Goal: Task Accomplishment & Management: Use online tool/utility

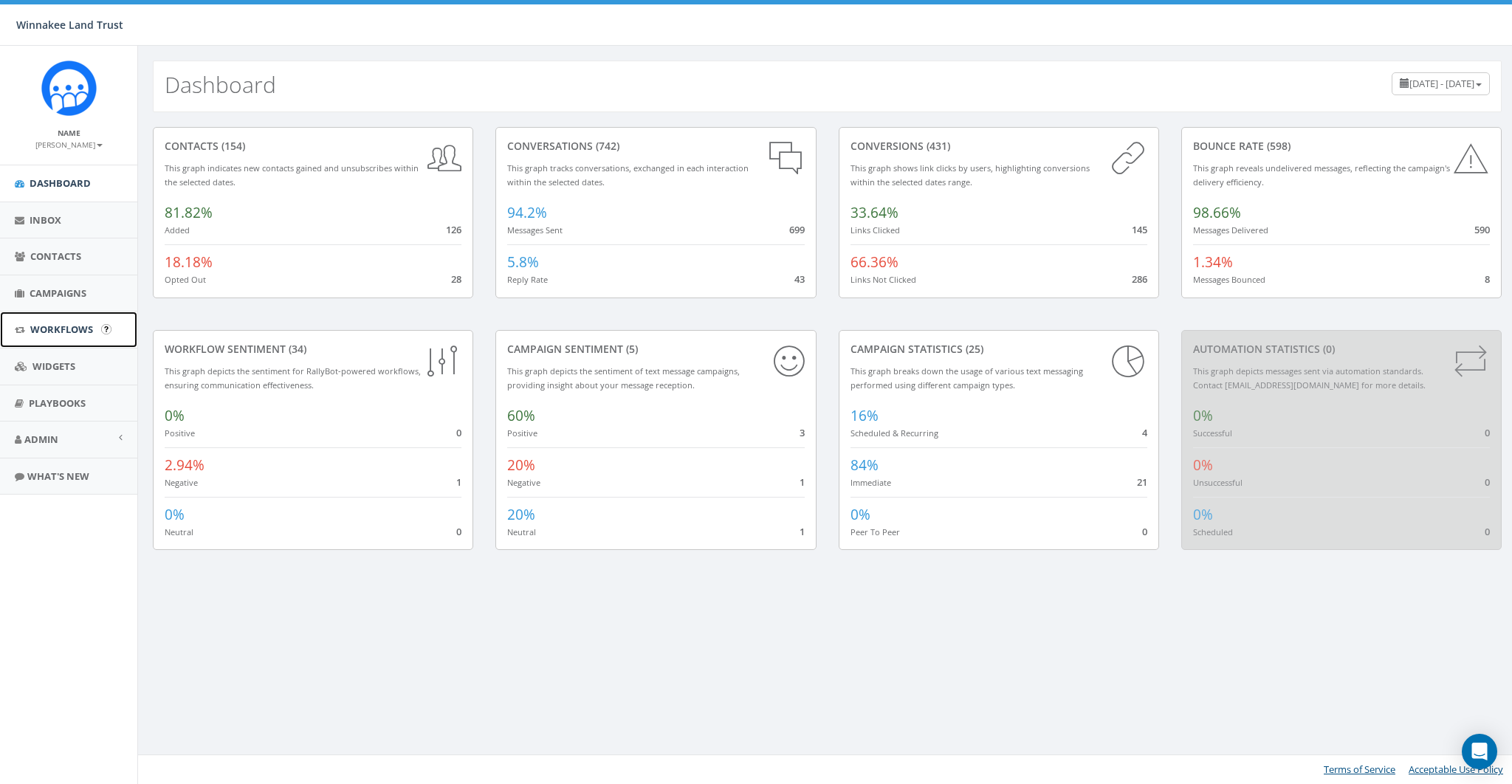
click at [58, 341] on link "Workflows" at bounding box center [68, 329] width 138 height 36
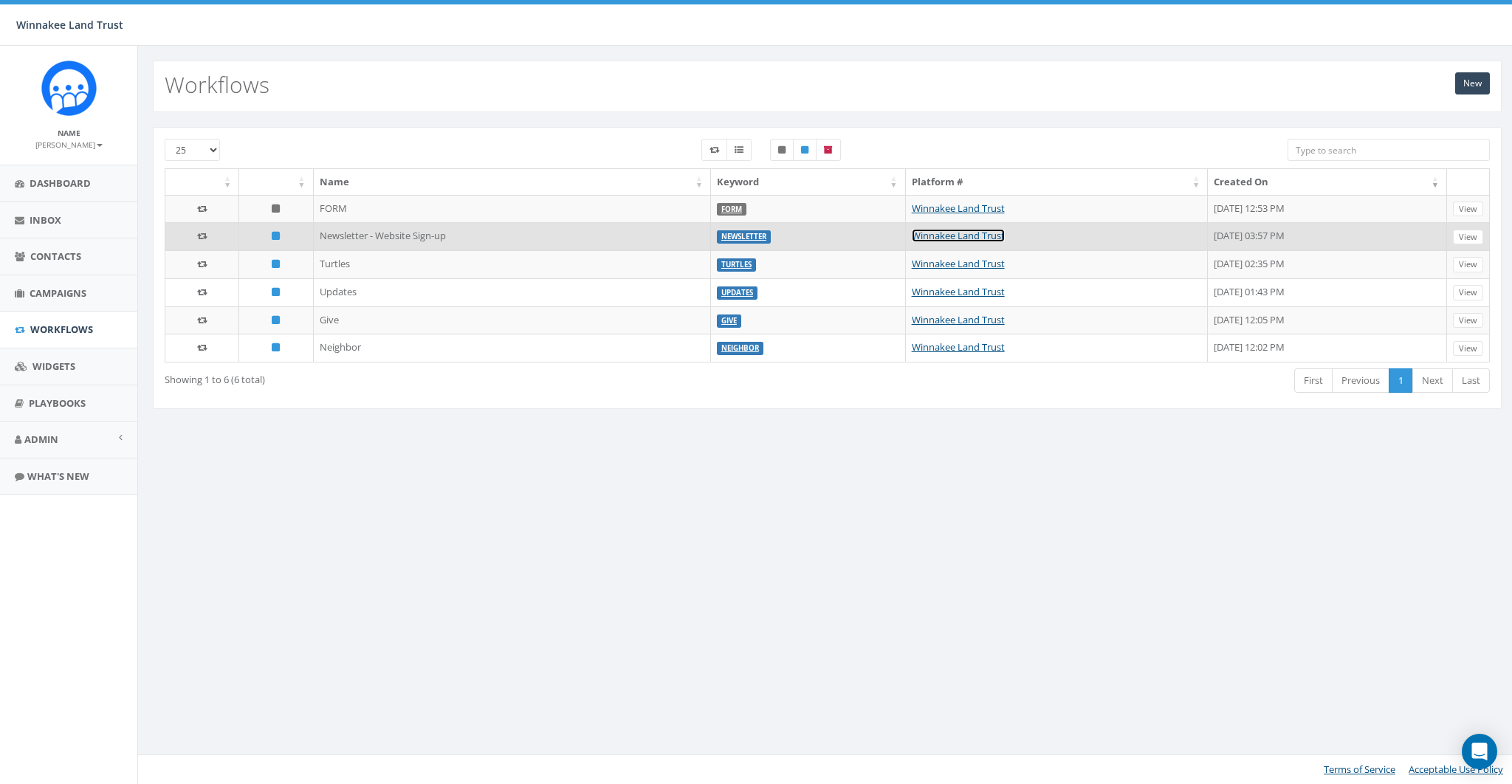
click at [912, 236] on link "Winnakee Land Trust" at bounding box center [959, 235] width 93 height 13
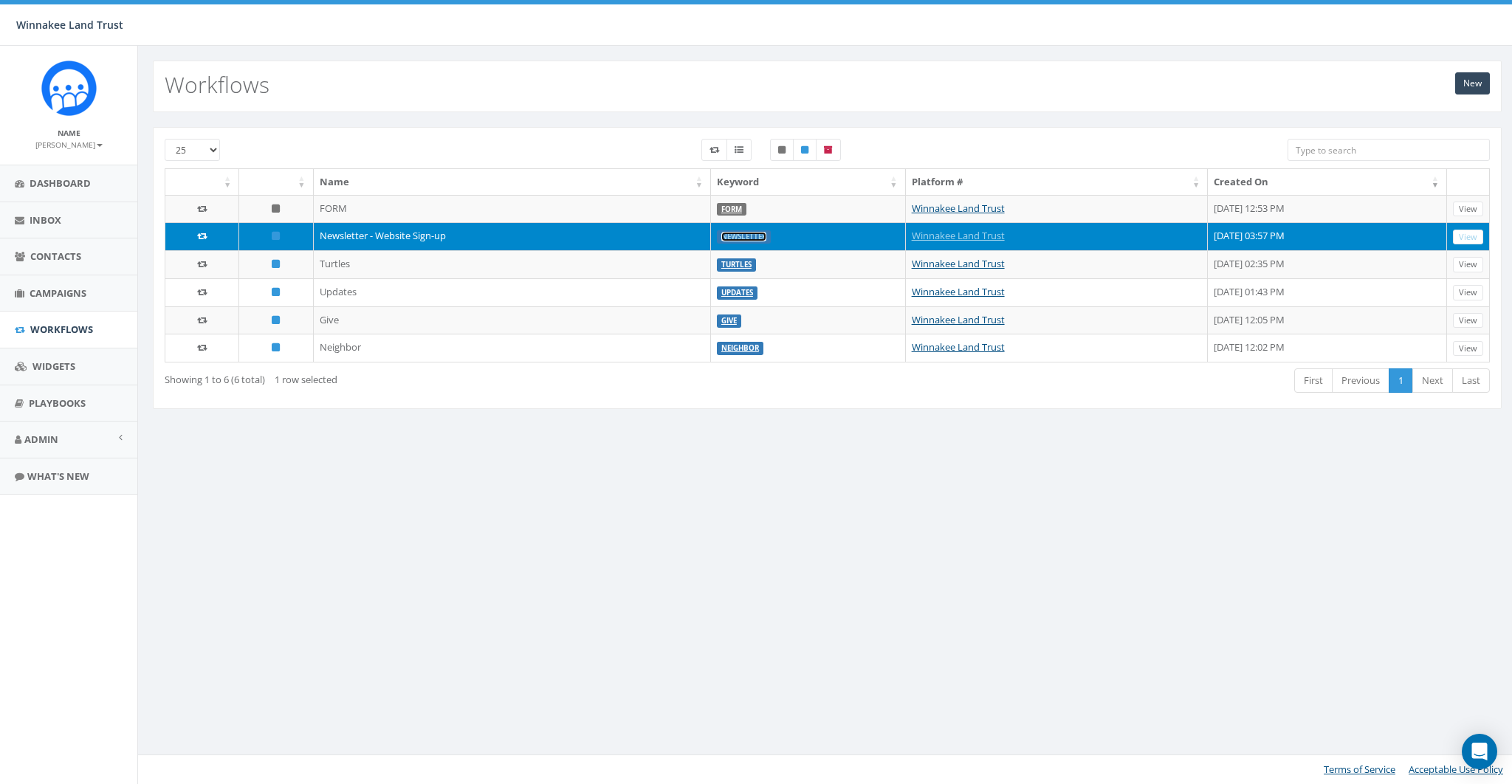
click at [721, 236] on link "Newsletter" at bounding box center [744, 236] width 45 height 9
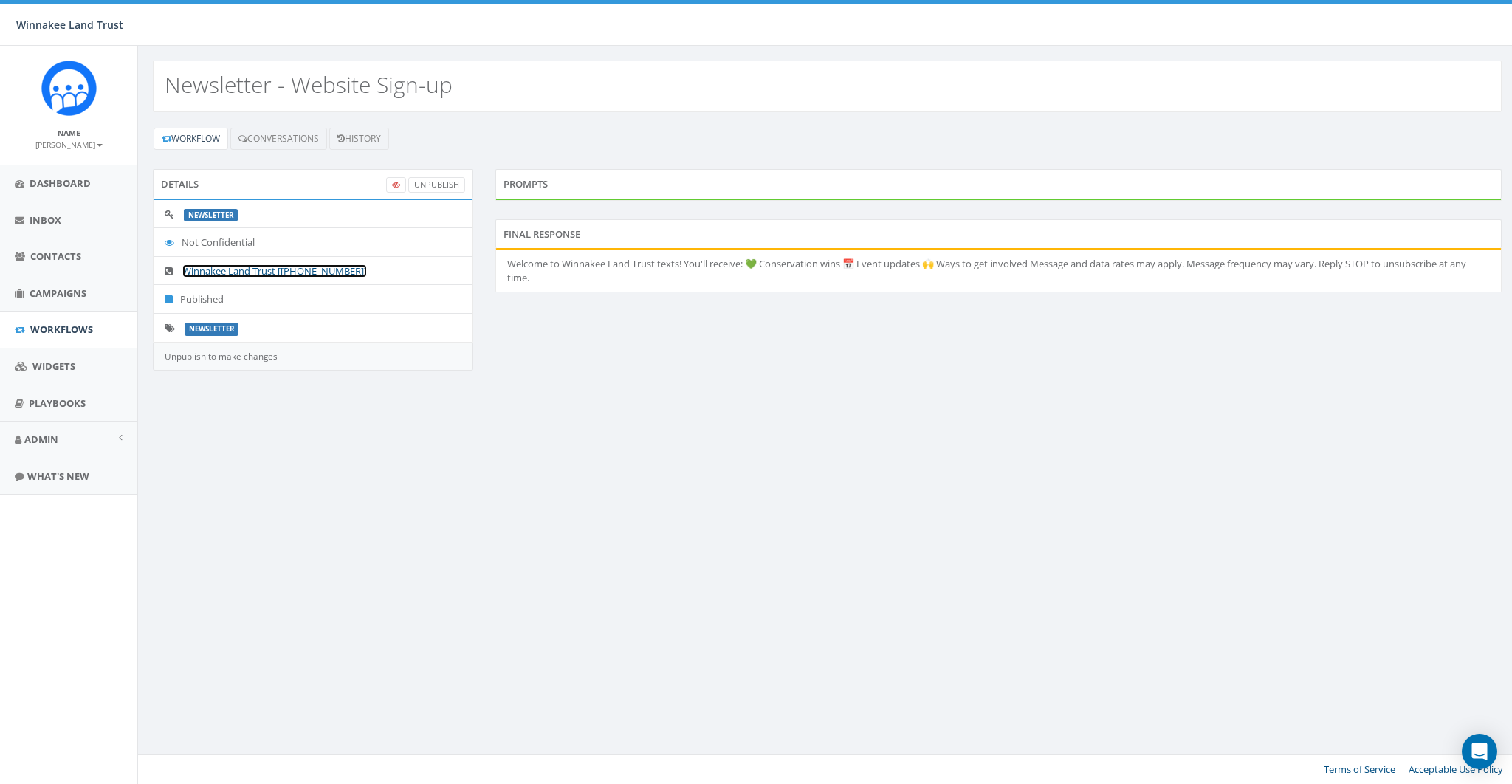
click at [298, 270] on link "Winnakee Land Trust [[PHONE_NUMBER]]" at bounding box center [274, 271] width 184 height 13
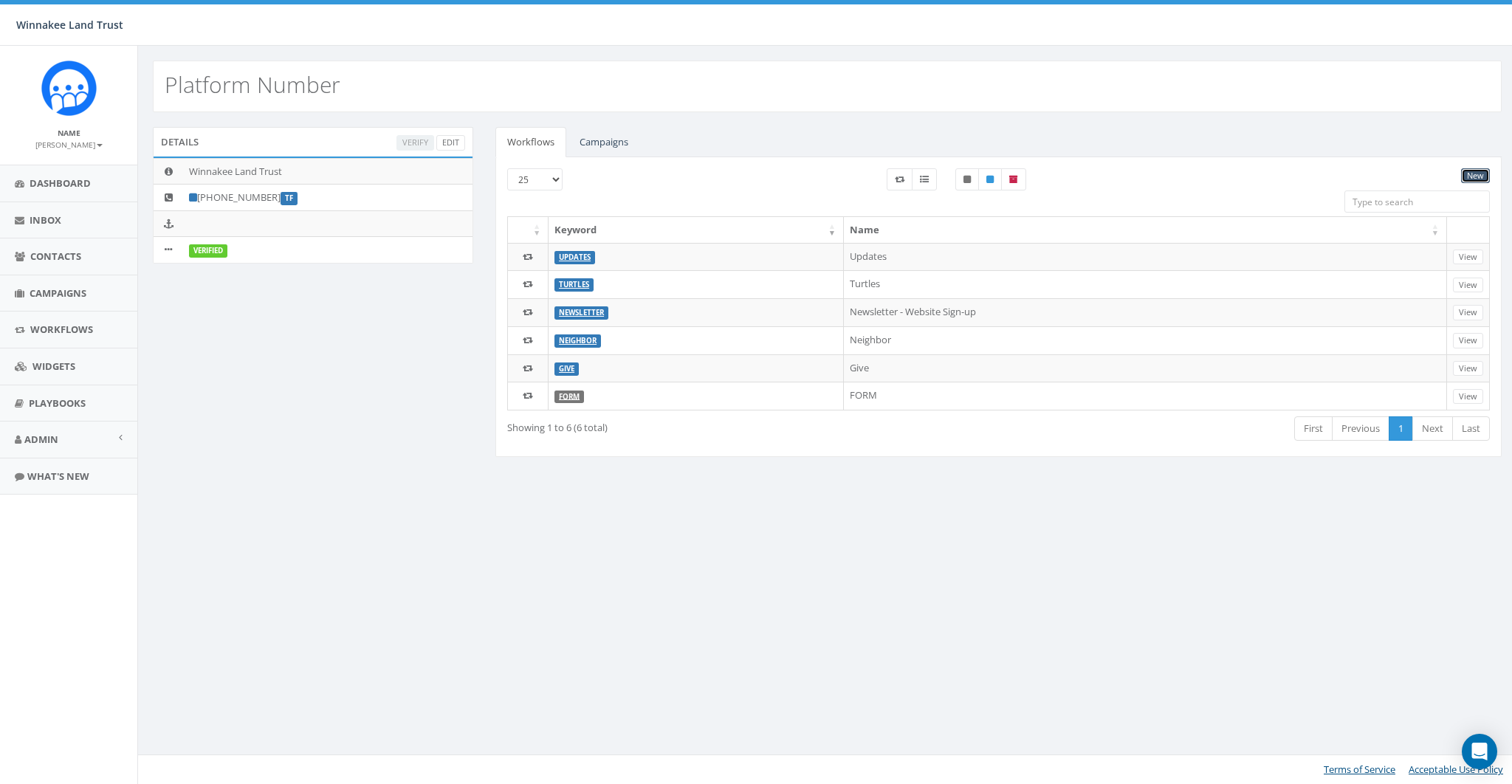
click at [1471, 174] on link "New" at bounding box center [1475, 176] width 29 height 16
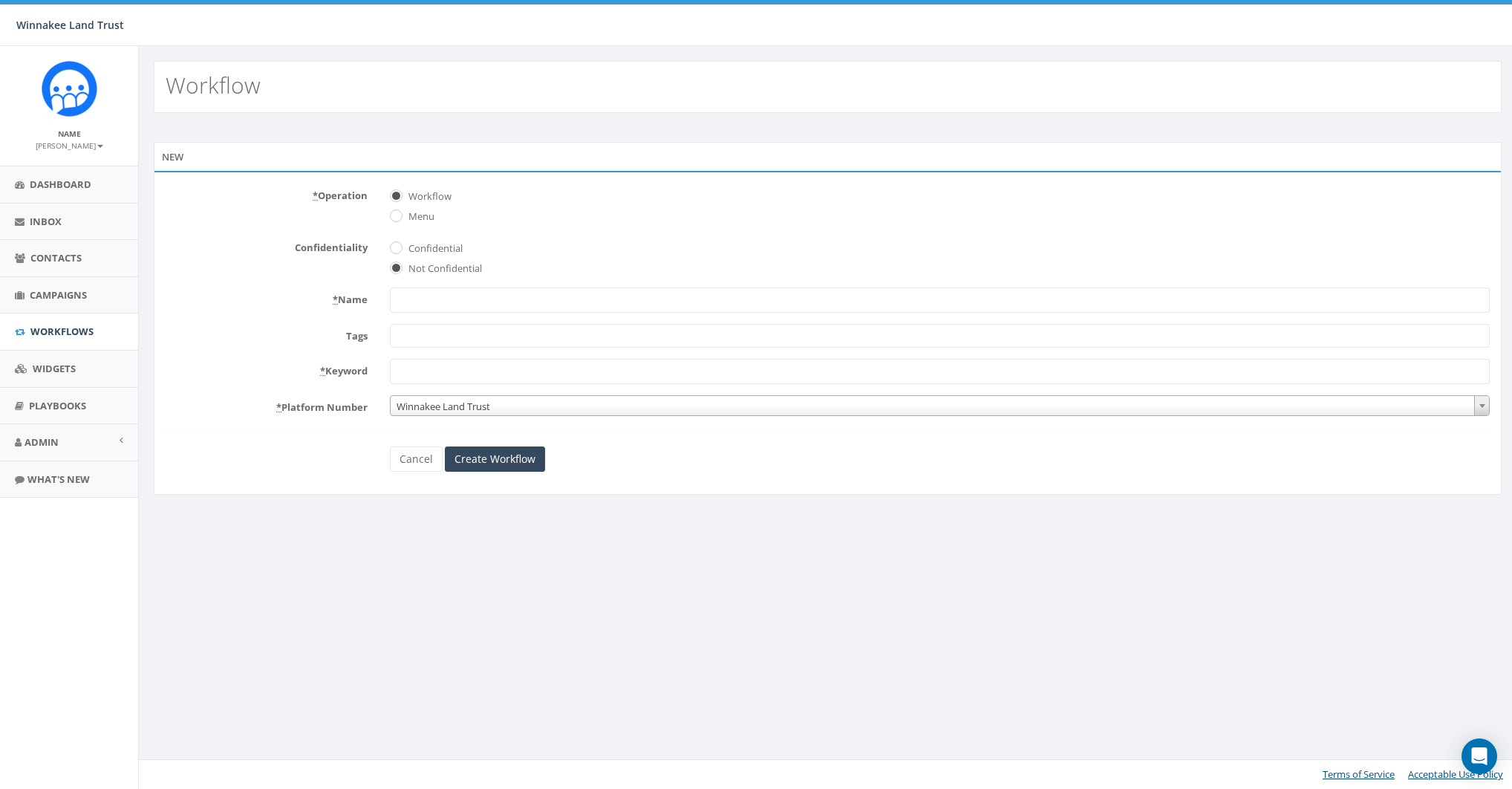
select select
click at [331, 211] on div "* Operation Workflow Menu" at bounding box center [832, 204] width 1355 height 41
click at [444, 306] on input "* Name" at bounding box center [945, 300] width 1107 height 25
type input "YES Flow"
type input "YES"
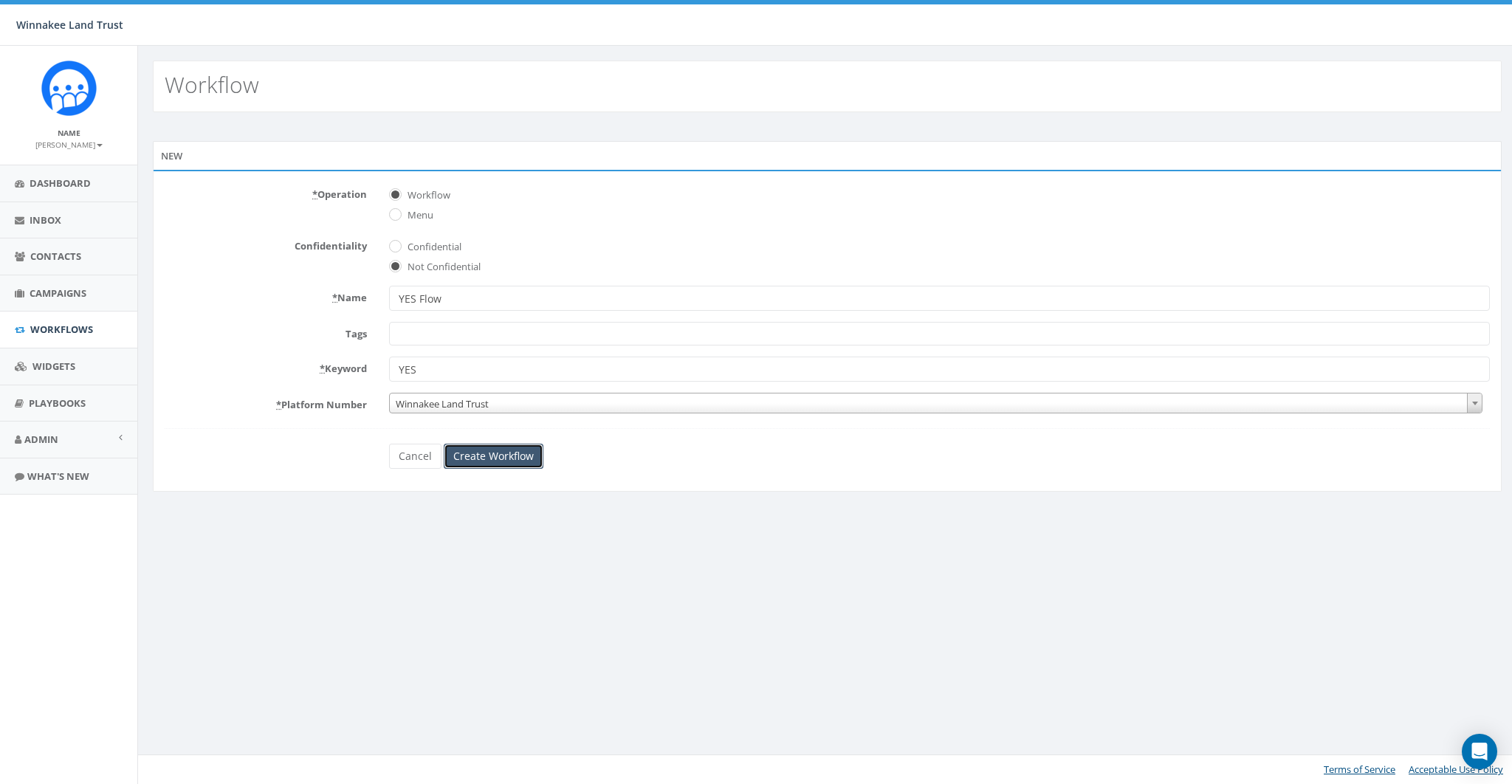
click at [506, 457] on input "Create Workflow" at bounding box center [493, 456] width 100 height 25
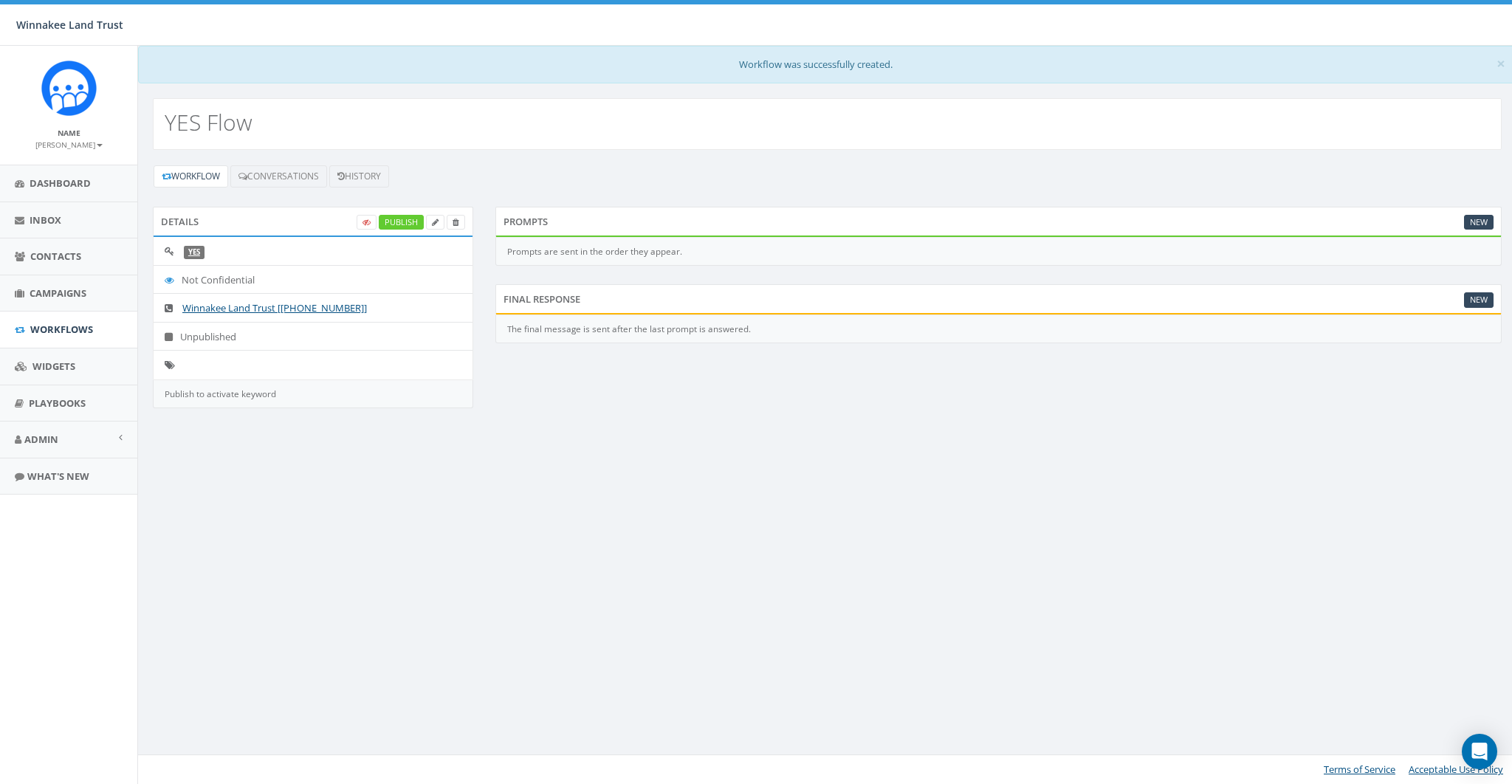
click at [1495, 291] on div "Final Response New" at bounding box center [998, 299] width 1006 height 30
click at [1486, 295] on link "New" at bounding box center [1479, 300] width 30 height 16
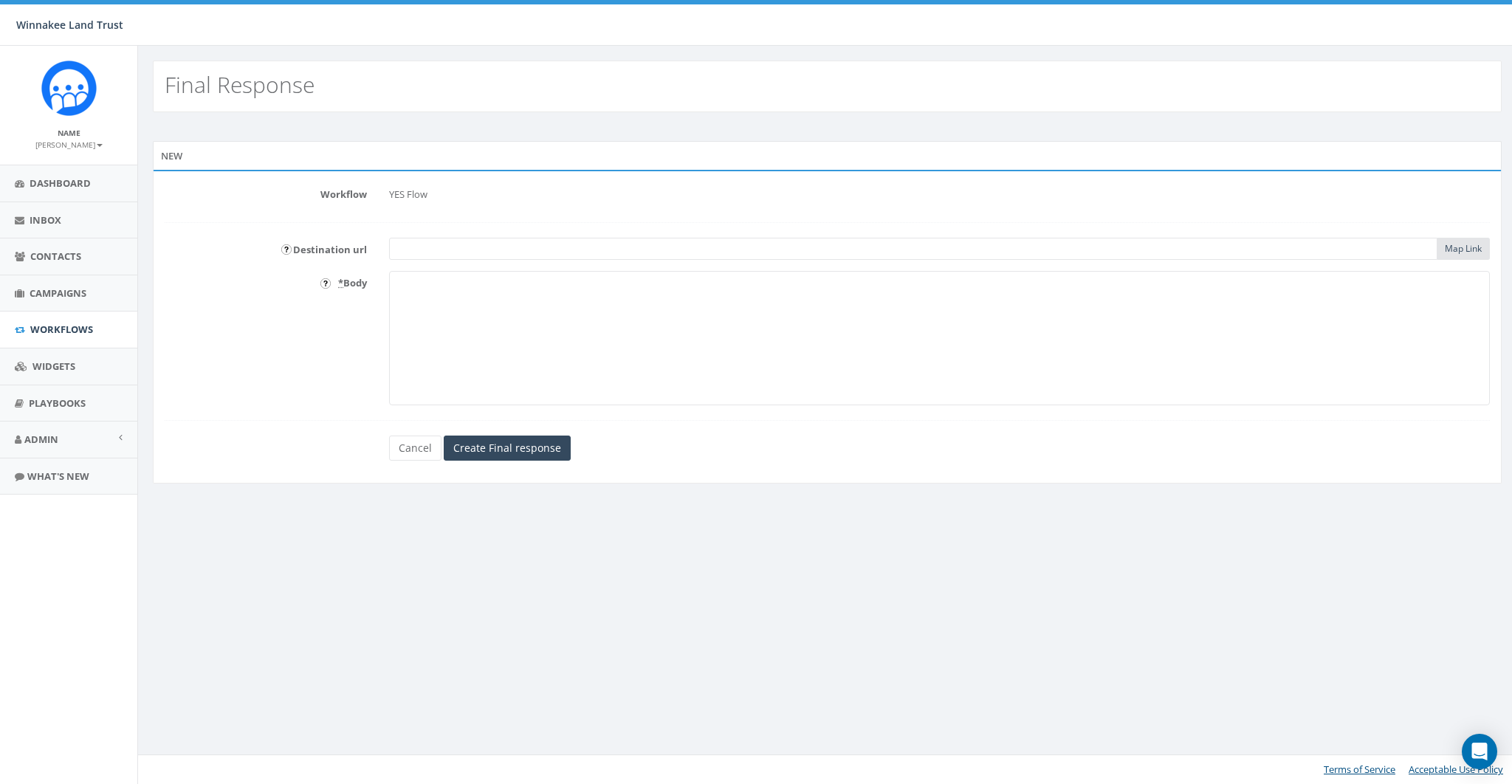
click at [521, 353] on textarea "* Body" at bounding box center [939, 338] width 1101 height 135
type textarea "You said YES!"
drag, startPoint x: 486, startPoint y: 446, endPoint x: 496, endPoint y: 454, distance: 12.8
click at [486, 447] on input "Create Final response" at bounding box center [507, 448] width 127 height 25
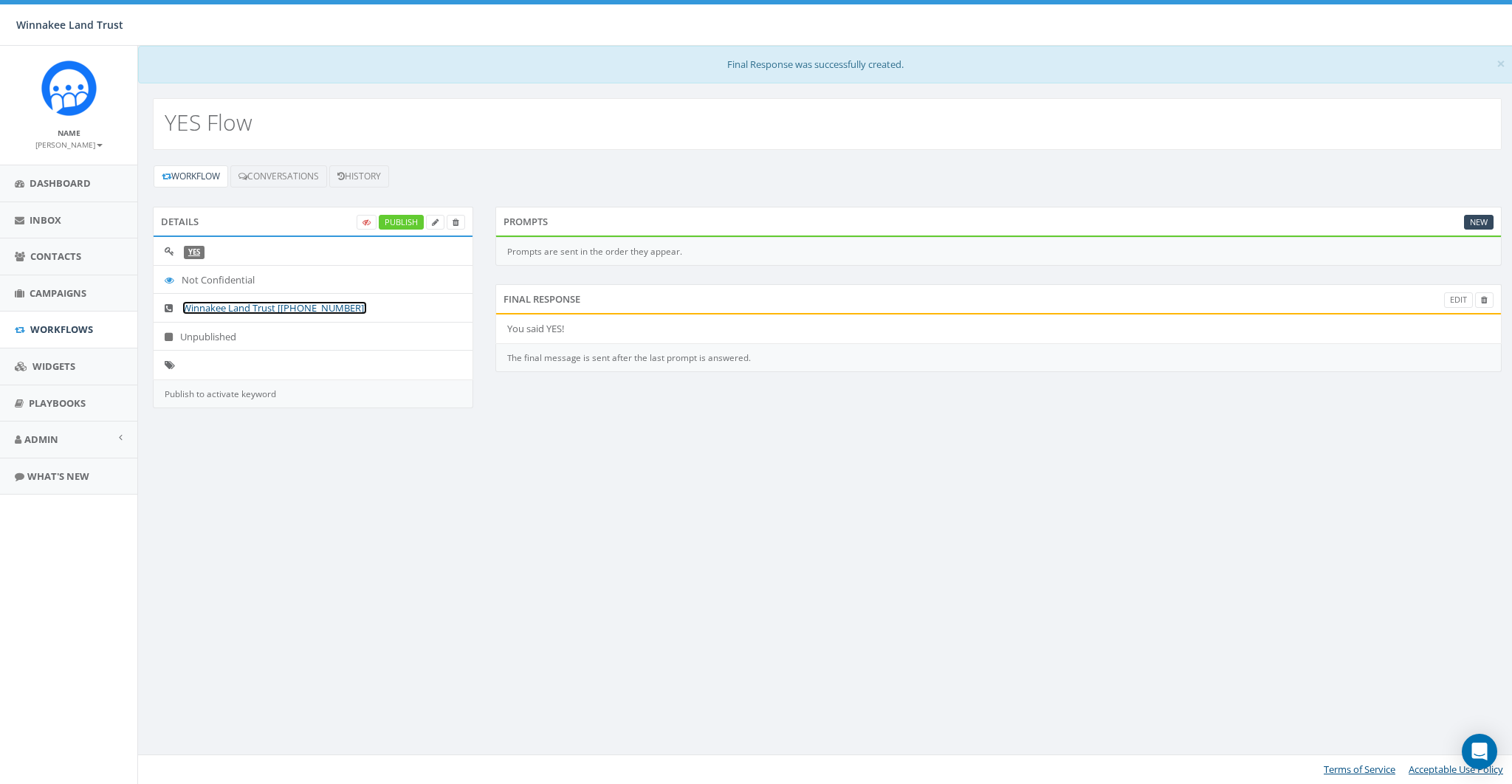
click at [271, 301] on link "Winnakee Land Trust [[PHONE_NUMBER]]" at bounding box center [274, 307] width 184 height 13
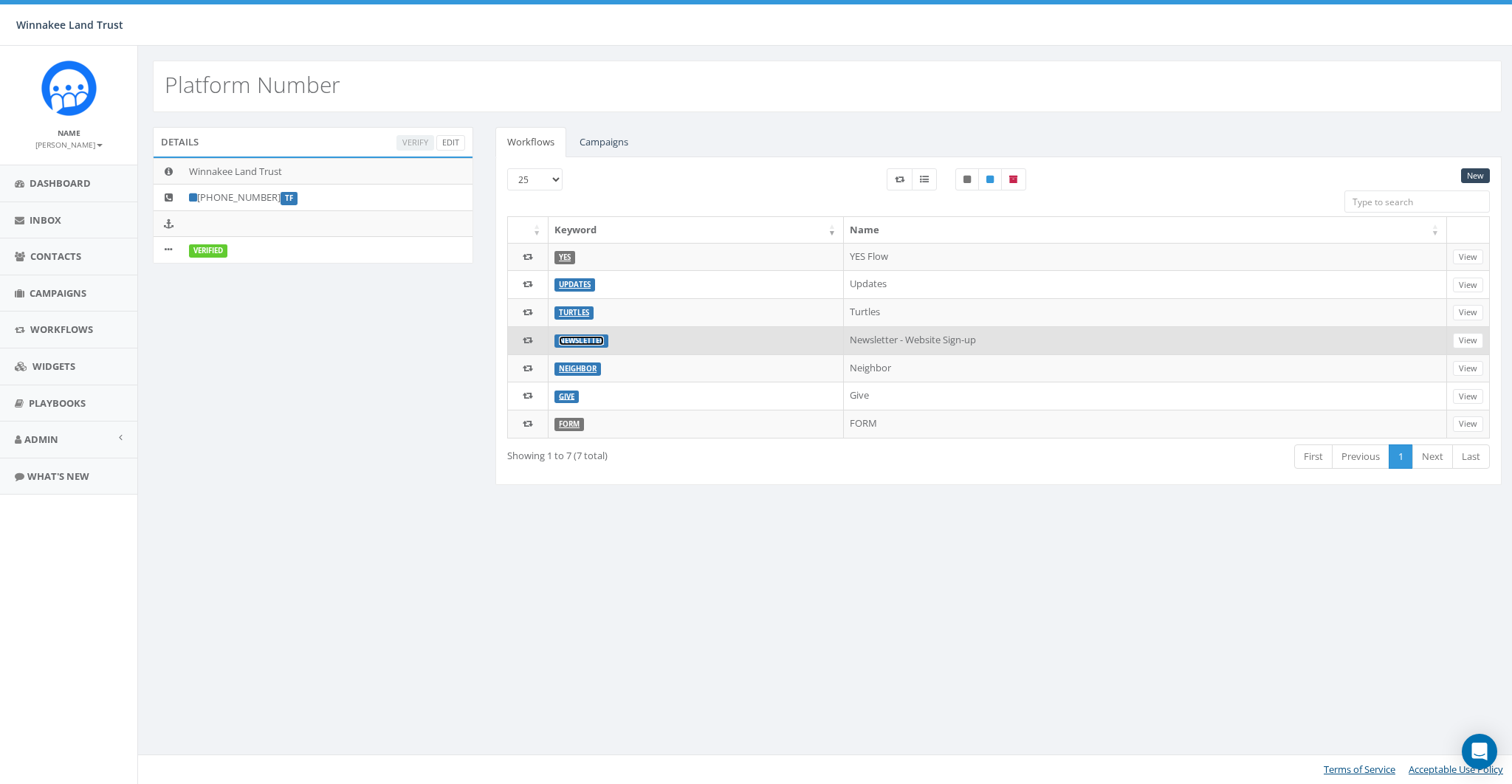
click at [566, 337] on link "Newsletter" at bounding box center [581, 341] width 45 height 9
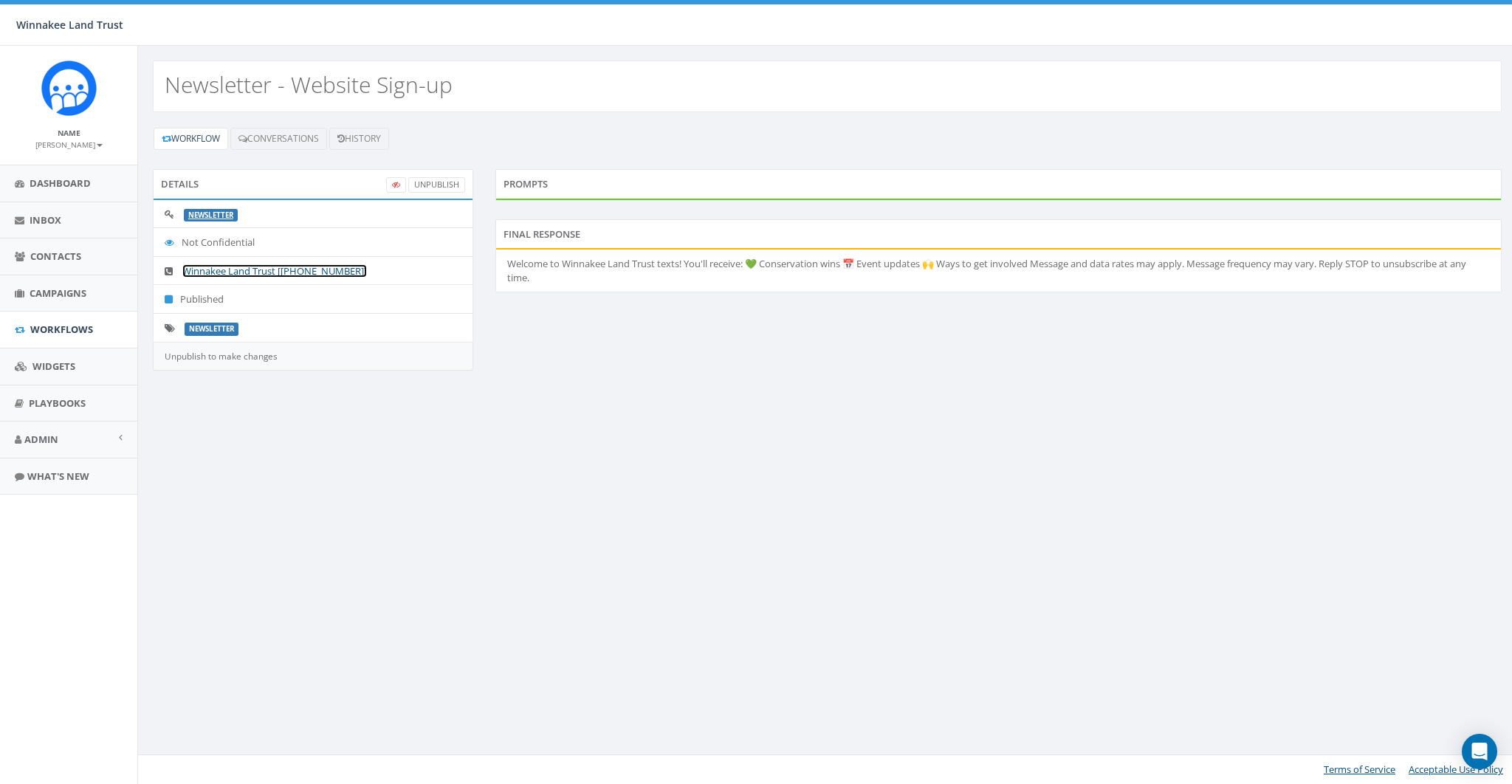
click at [266, 268] on link "Winnakee Land Trust [[PHONE_NUMBER]]" at bounding box center [274, 271] width 184 height 13
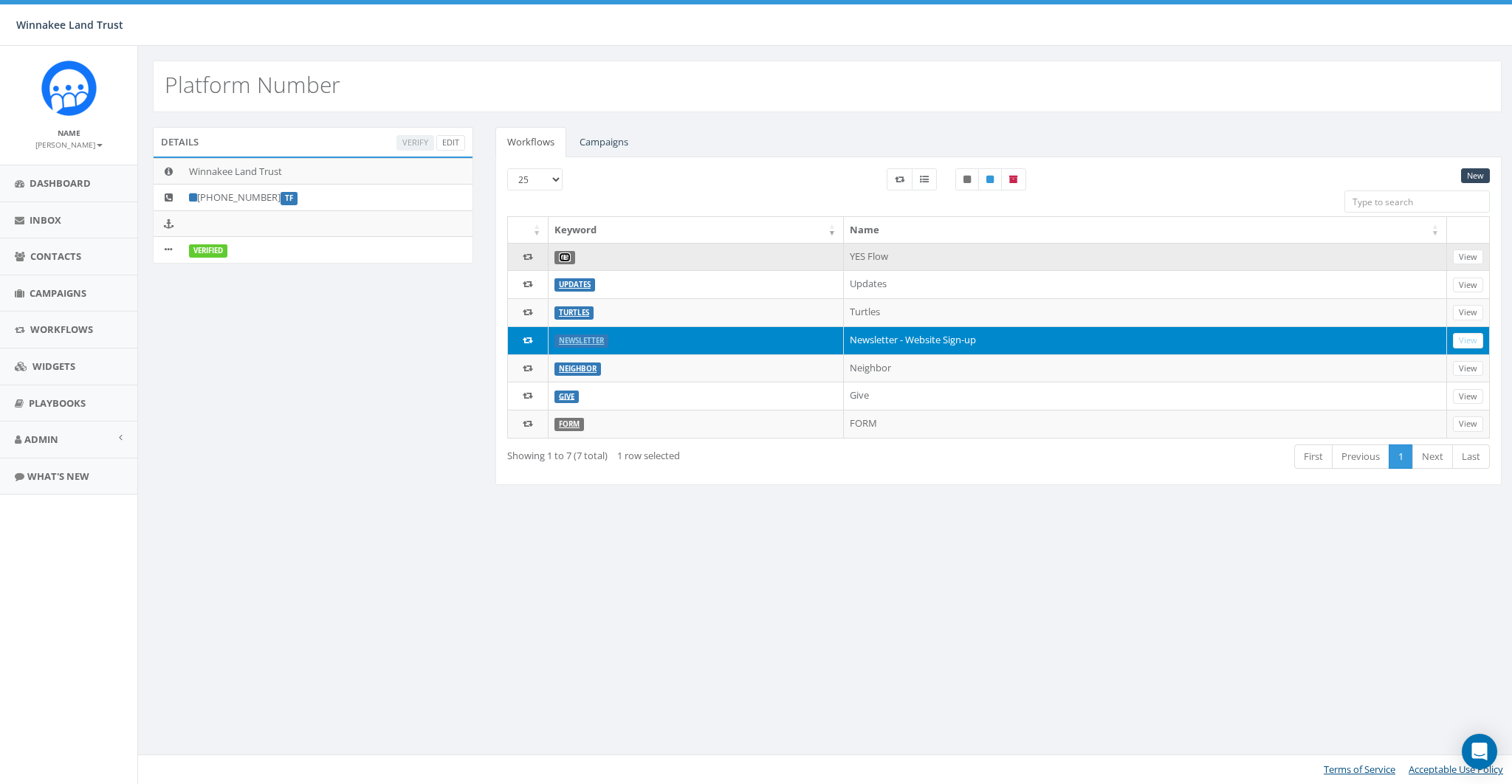
click at [561, 253] on link "YES" at bounding box center [564, 257] width 12 height 9
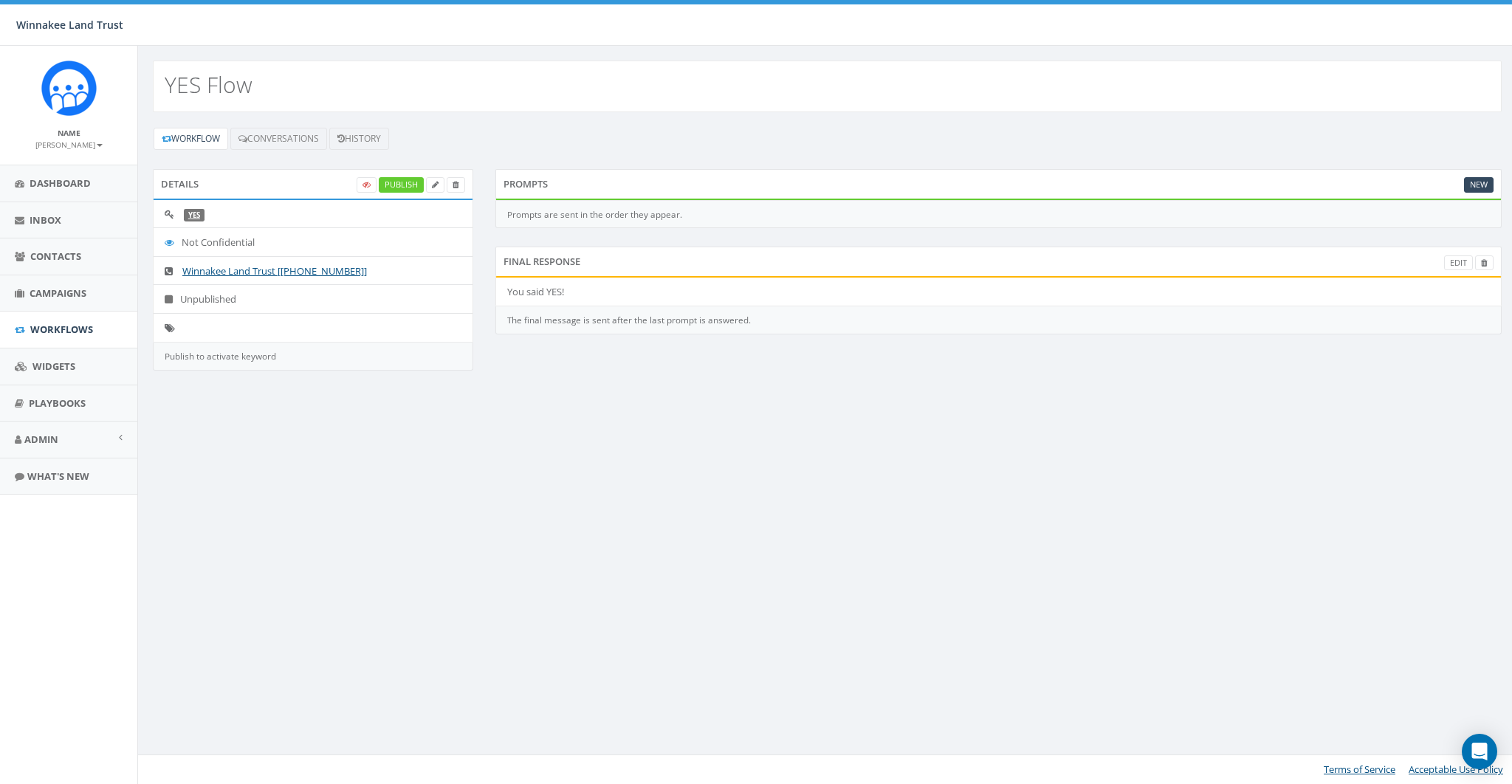
click at [75, 142] on small "[PERSON_NAME]" at bounding box center [69, 144] width 67 height 10
click at [66, 185] on link "Sign Out" at bounding box center [74, 186] width 117 height 19
